Goal: Task Accomplishment & Management: Manage account settings

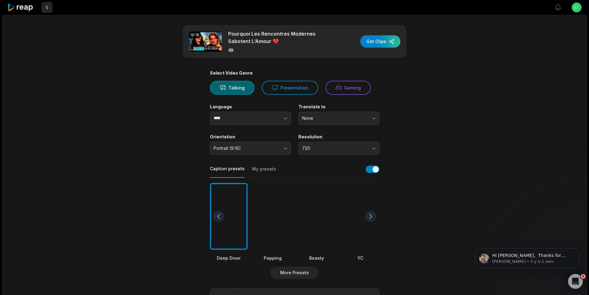
click at [47, 7] on button at bounding box center [46, 7] width 11 height 11
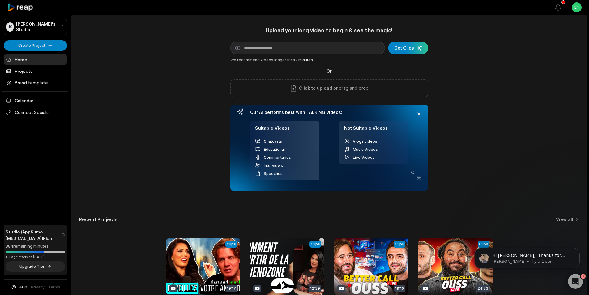
click at [23, 6] on icon at bounding box center [20, 7] width 26 height 8
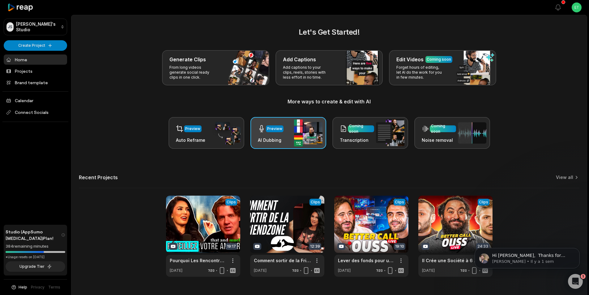
click at [269, 127] on div "Preview" at bounding box center [274, 129] width 15 height 6
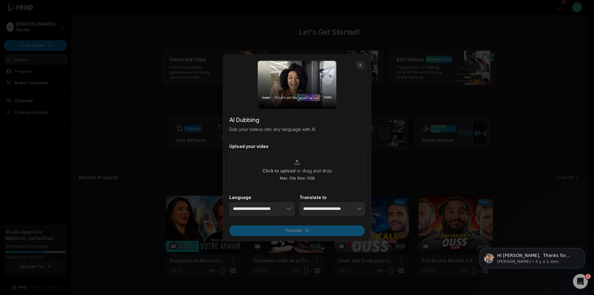
click at [360, 64] on button "button" at bounding box center [360, 65] width 9 height 9
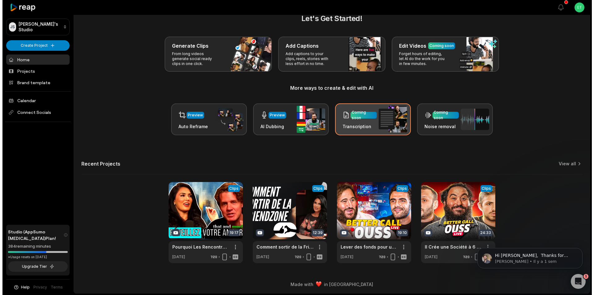
scroll to position [14, 0]
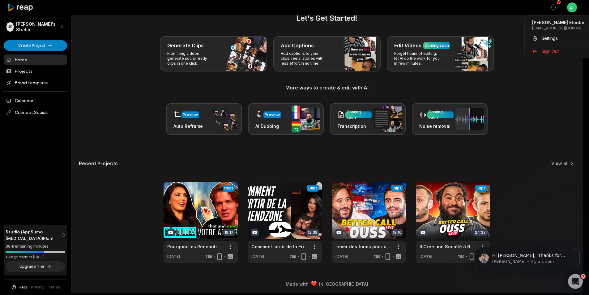
click at [574, 8] on html "JS Jonas's Studio Create Project Home Projects Brand template Calendar Connect …" at bounding box center [294, 133] width 589 height 295
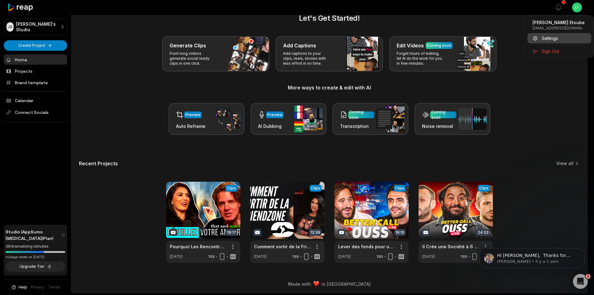
click at [550, 38] on span "Settings" at bounding box center [549, 38] width 16 height 6
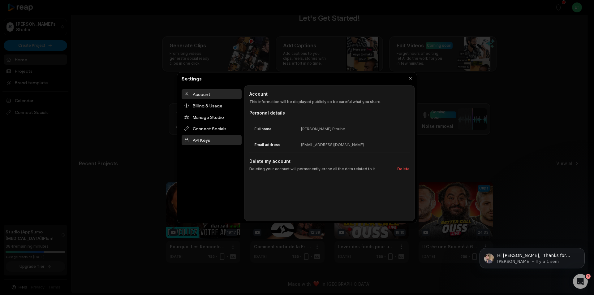
click at [213, 143] on div "API Keys" at bounding box center [211, 140] width 60 height 10
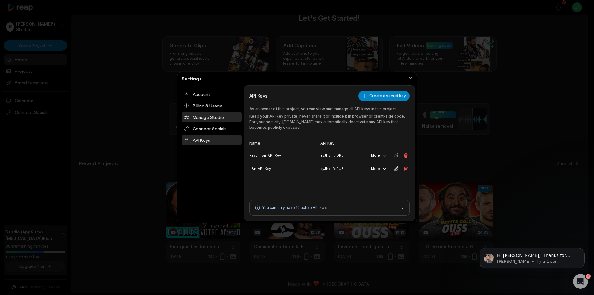
click at [210, 116] on div "Manage Studio" at bounding box center [211, 117] width 60 height 10
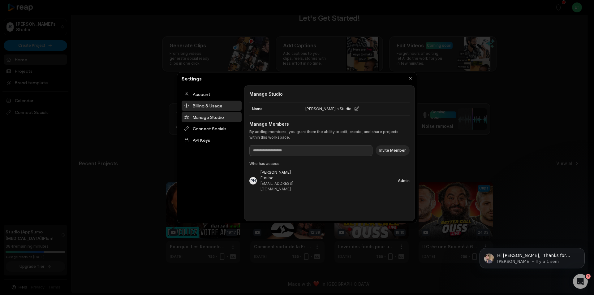
click at [209, 106] on div "Billing & Usage" at bounding box center [211, 105] width 60 height 10
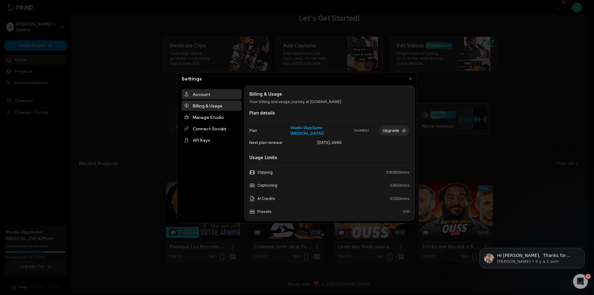
click at [213, 96] on div "Account" at bounding box center [211, 94] width 60 height 10
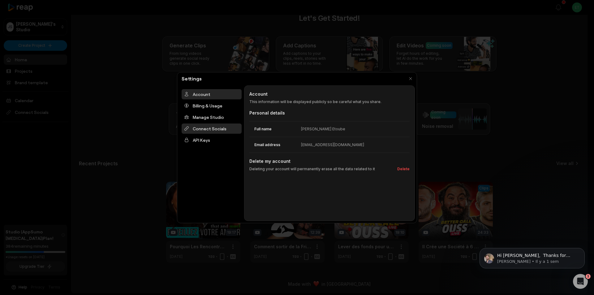
click at [208, 127] on div "Connect Socials" at bounding box center [211, 128] width 60 height 10
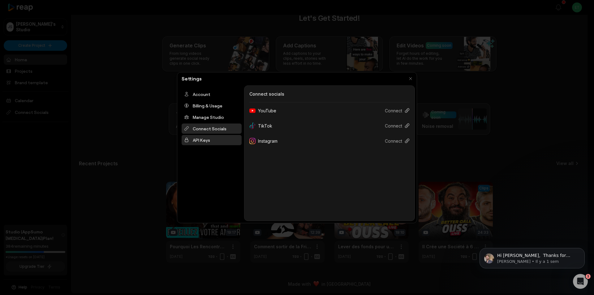
click at [203, 140] on div "API Keys" at bounding box center [211, 140] width 60 height 10
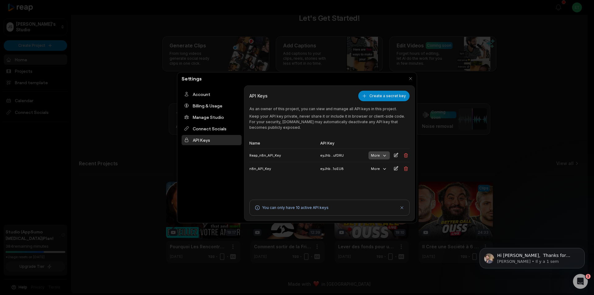
click at [386, 156] on icon "button" at bounding box center [385, 155] width 6 height 6
click at [376, 123] on p "Keep your API key private, never share it or include it in browser or client-si…" at bounding box center [329, 121] width 160 height 17
click at [205, 126] on div "Connect Socials" at bounding box center [211, 128] width 60 height 10
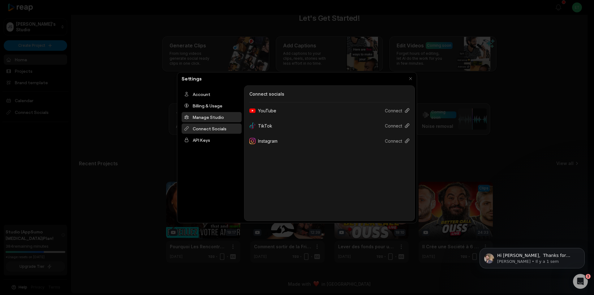
click at [206, 117] on div "Manage Studio" at bounding box center [211, 117] width 60 height 10
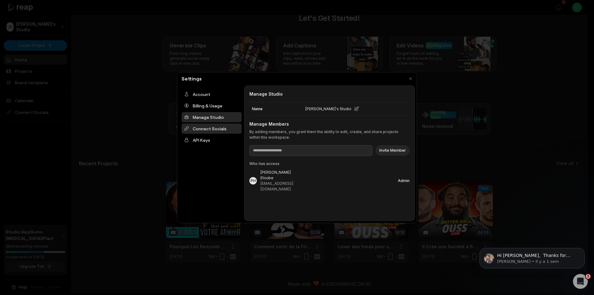
click at [205, 131] on div "Connect Socials" at bounding box center [211, 128] width 60 height 10
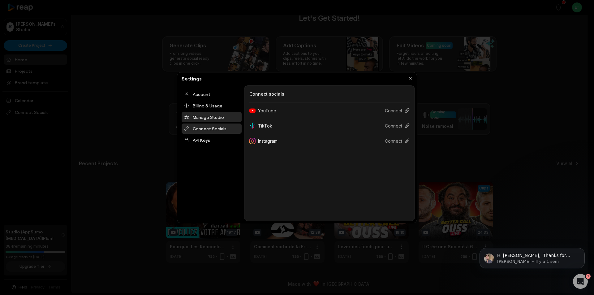
click at [206, 120] on div "Manage Studio" at bounding box center [211, 117] width 60 height 10
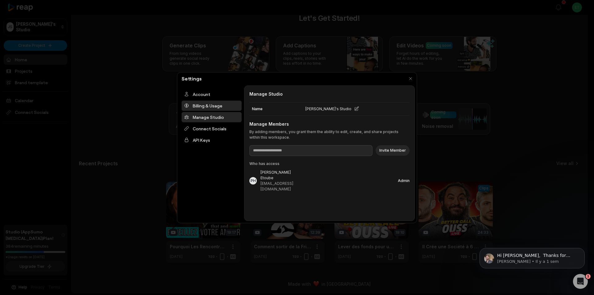
click at [208, 106] on div "Billing & Usage" at bounding box center [211, 105] width 60 height 10
